Goal: Transaction & Acquisition: Purchase product/service

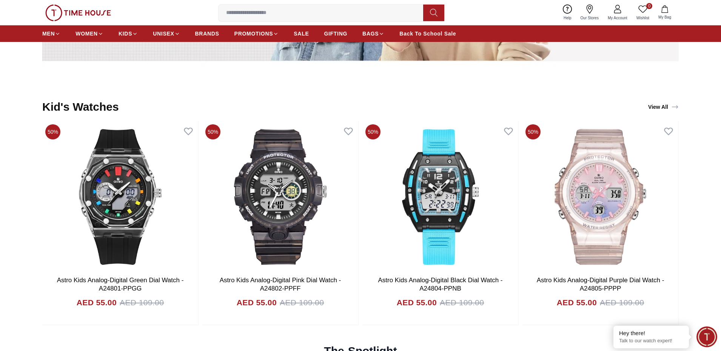
scroll to position [2018, 0]
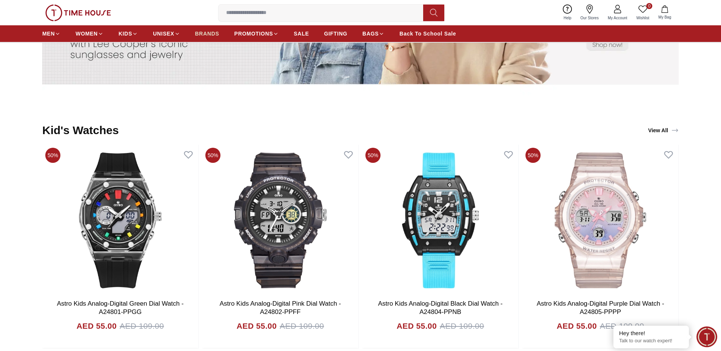
click at [203, 33] on span "BRANDS" at bounding box center [207, 34] width 24 height 8
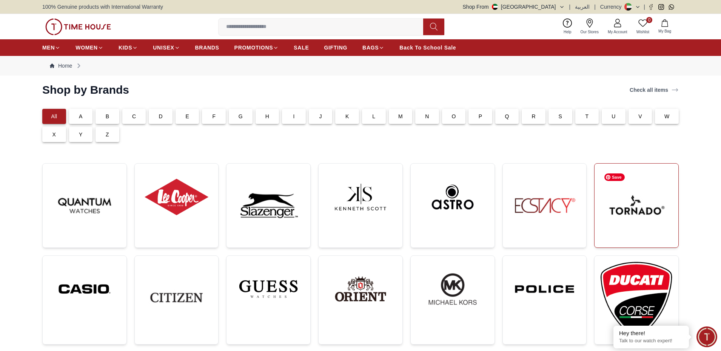
click at [636, 221] on img at bounding box center [636, 205] width 72 height 72
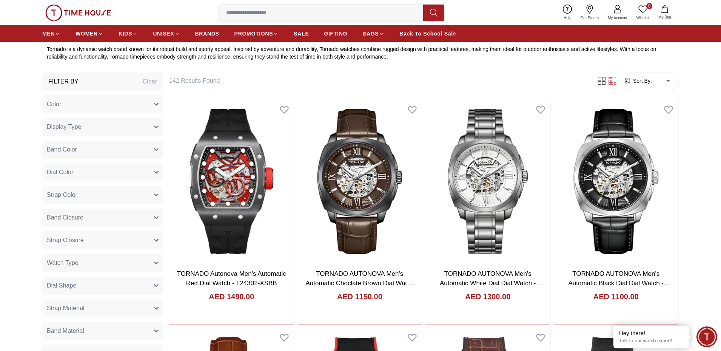
scroll to position [340, 0]
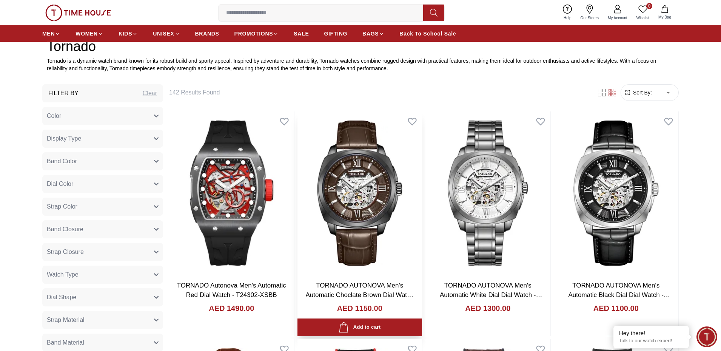
click at [373, 206] on img at bounding box center [359, 192] width 125 height 163
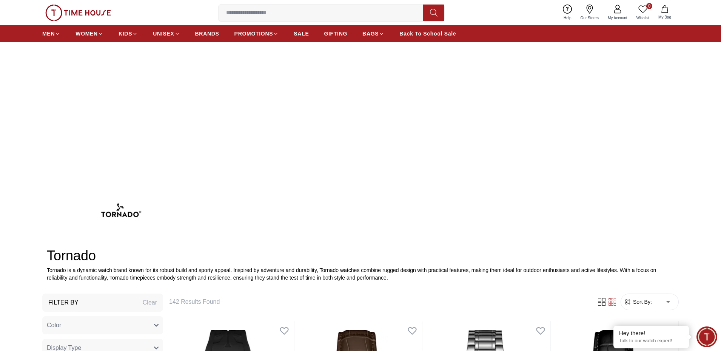
scroll to position [71, 0]
